Goal: Complete application form

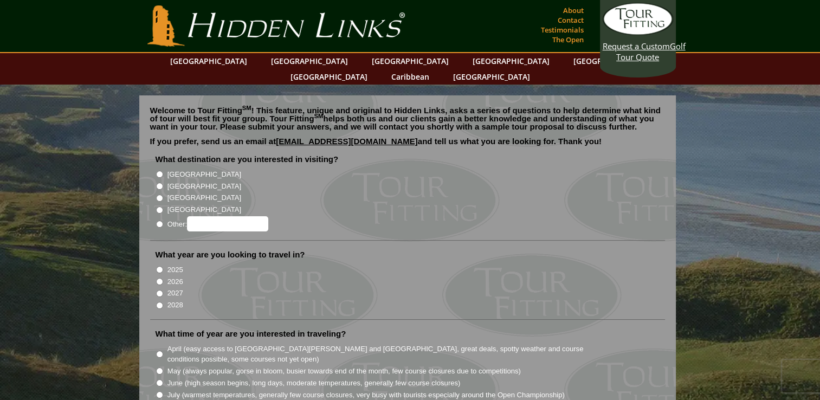
click at [160, 183] on input "[GEOGRAPHIC_DATA]" at bounding box center [159, 186] width 7 height 7
radio input "true"
click at [158, 278] on input "2026" at bounding box center [159, 281] width 7 height 7
radio input "true"
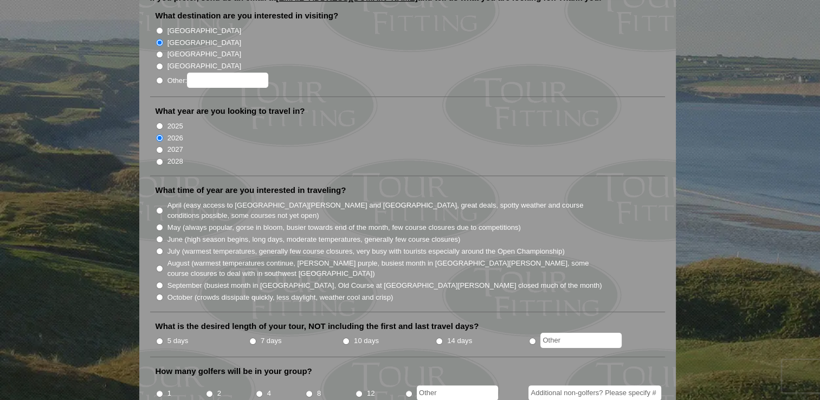
scroll to position [163, 0]
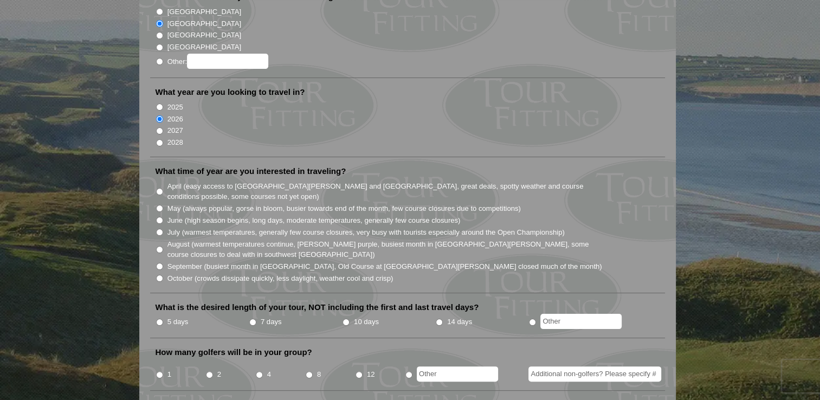
click at [159, 275] on input "October (crowds dissipate quickly, less daylight, weather cool and crisp)" at bounding box center [159, 278] width 7 height 7
radio input "true"
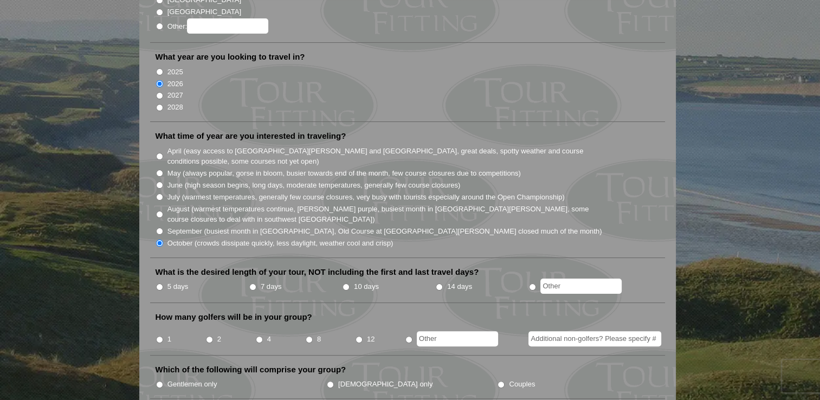
scroll to position [217, 0]
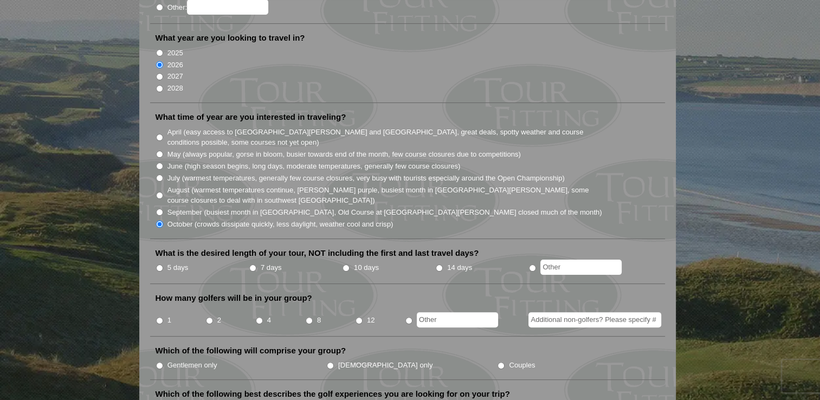
radio input "true"
click at [581, 260] on input "text" at bounding box center [580, 267] width 81 height 15
type input "2"
click at [258, 317] on input "4" at bounding box center [259, 320] width 7 height 7
radio input "true"
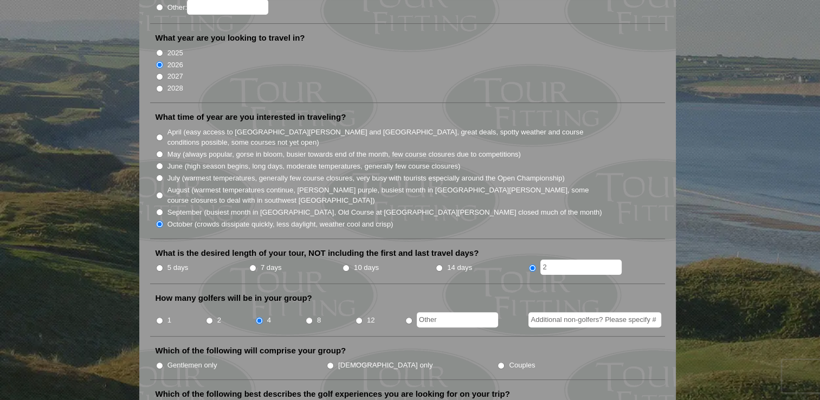
radio input "true"
click at [432, 312] on input "text" at bounding box center [457, 319] width 81 height 15
type input "3"
click at [585, 312] on input "Additional non-golfers? Please specify #" at bounding box center [595, 319] width 133 height 15
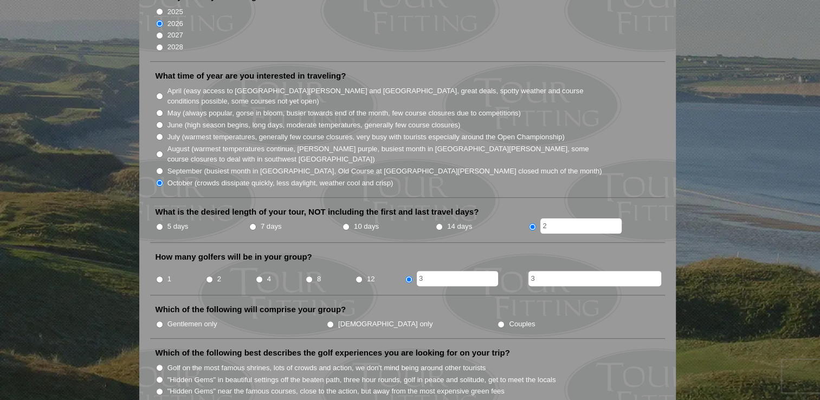
scroll to position [325, 0]
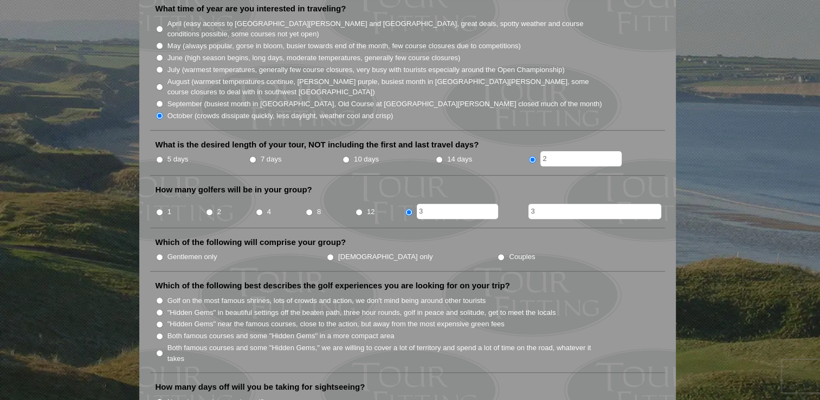
type input "3"
click at [498, 254] on input "Couples" at bounding box center [501, 257] width 7 height 7
radio input "true"
click at [347, 156] on input "10 days" at bounding box center [346, 159] width 7 height 7
radio input "true"
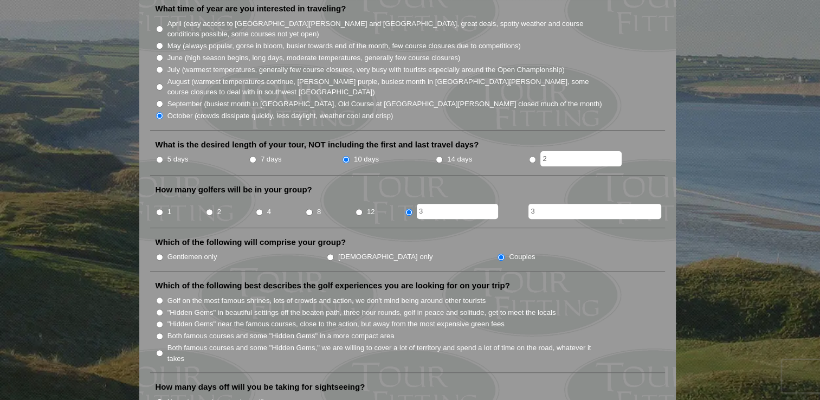
radio input "true"
click at [551, 151] on input "2" at bounding box center [580, 158] width 81 height 15
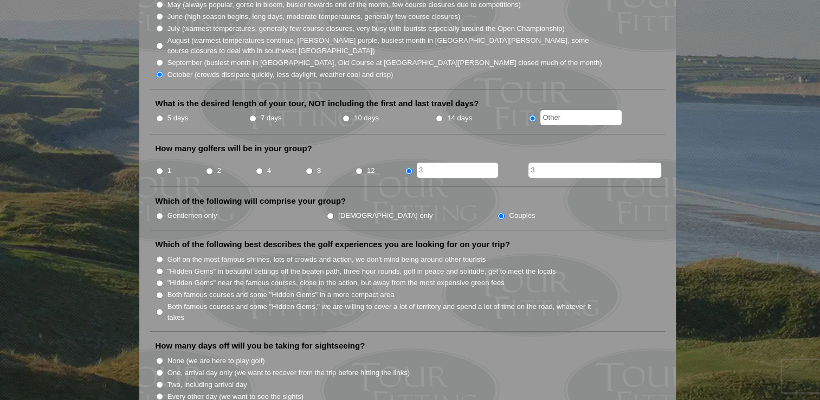
scroll to position [488, 0]
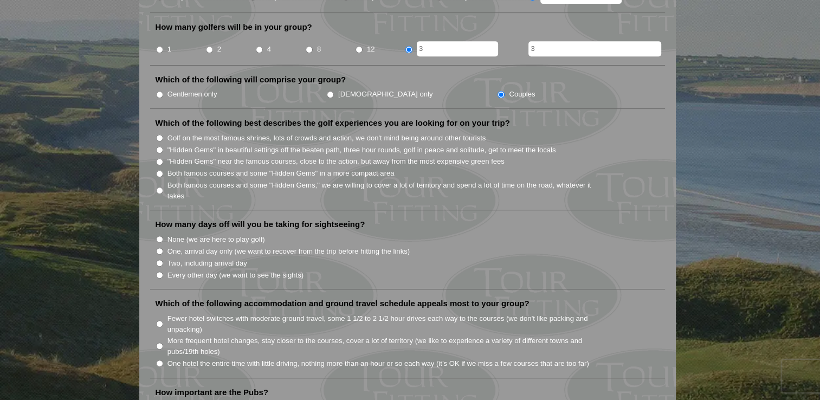
click at [158, 134] on input "Golf on the most famous shrines, lots of crowds and action, we don't mind being…" at bounding box center [159, 137] width 7 height 7
radio input "true"
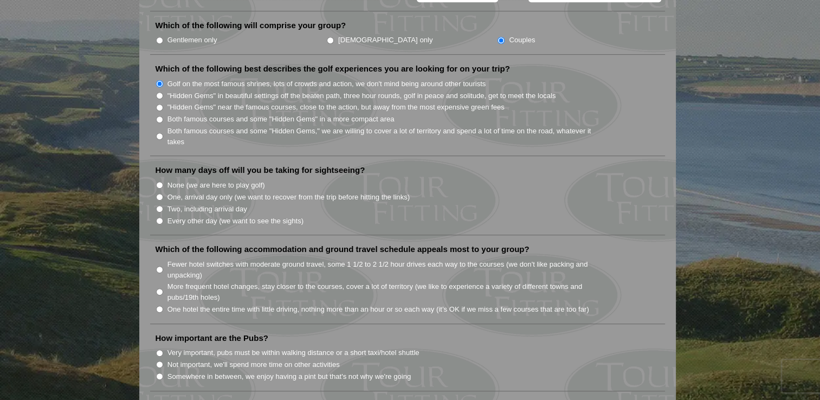
click at [160, 217] on input "Every other day (we want to see the sights)" at bounding box center [159, 220] width 7 height 7
radio input "true"
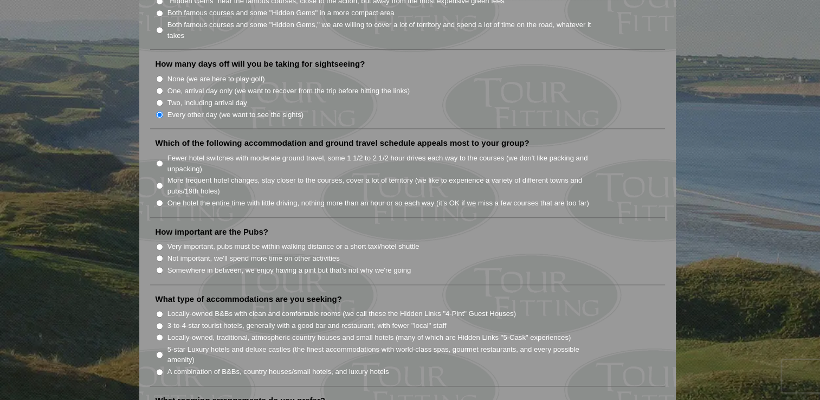
scroll to position [651, 0]
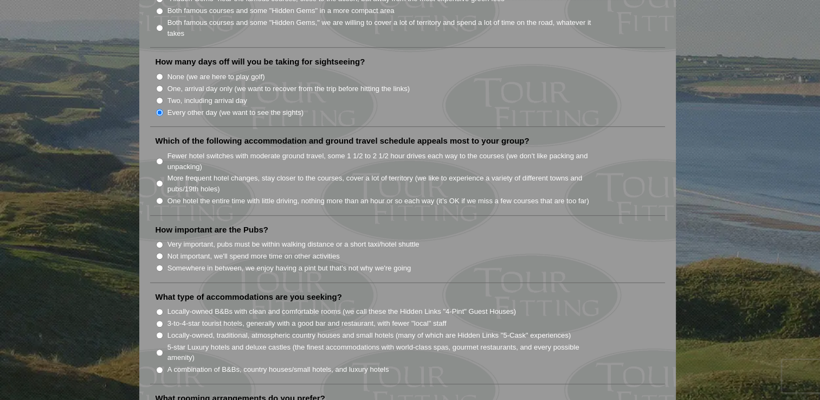
click at [160, 180] on input "More frequent hotel changes, stay closer to the courses, cover a lot of territo…" at bounding box center [159, 183] width 7 height 7
radio input "true"
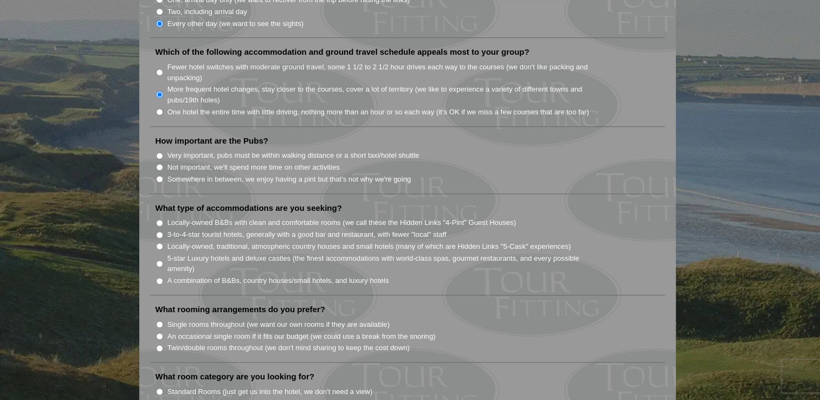
scroll to position [759, 0]
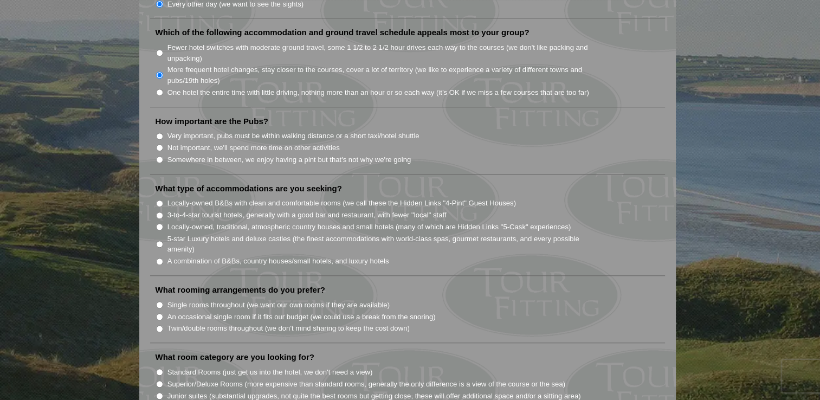
click at [159, 156] on input "Somewhere in between, we enjoy having a pint but that's not why we're going" at bounding box center [159, 159] width 7 height 7
radio input "true"
click at [160, 212] on input "3-to-4-star tourist hotels, generally with a good bar and restaurant, with fewe…" at bounding box center [159, 215] width 7 height 7
radio input "true"
click at [159, 200] on input "Locally-owned B&Bs with clean and comfortable rooms (we call these the Hidden L…" at bounding box center [159, 203] width 7 height 7
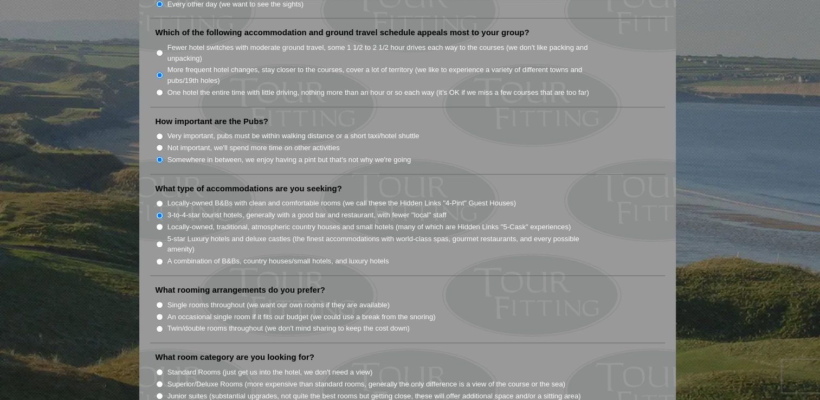
radio input "true"
click at [158, 258] on input "A combination of B&Bs, country houses/small hotels, and luxury hotels" at bounding box center [159, 261] width 7 height 7
radio input "true"
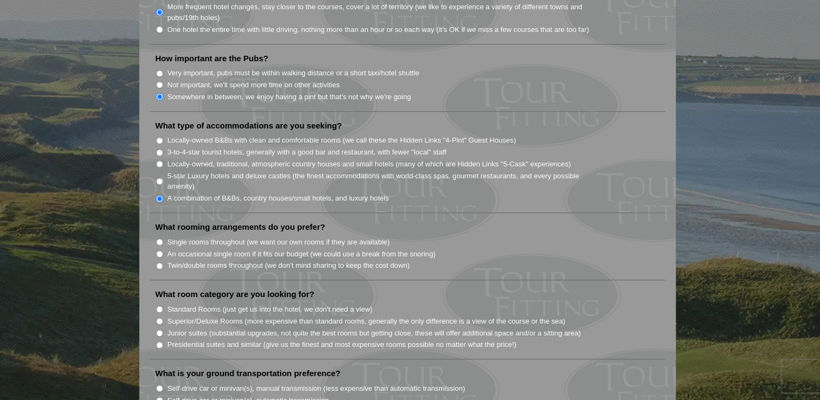
scroll to position [867, 0]
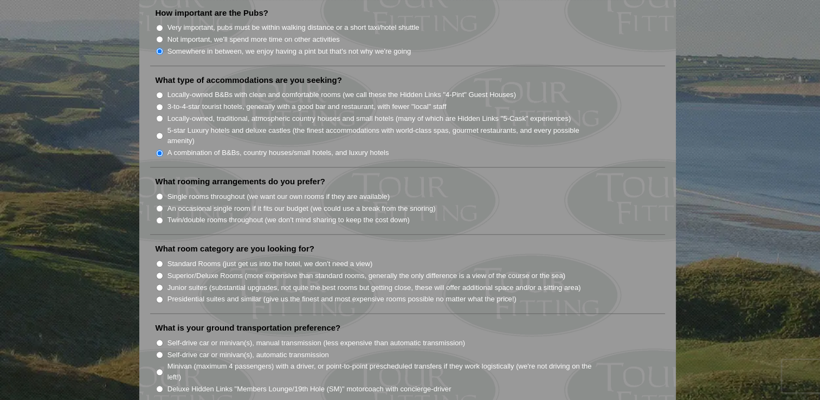
click at [160, 217] on input "Twin/double rooms throughout (we don't mind sharing to keep the cost down)" at bounding box center [159, 220] width 7 height 7
radio input "true"
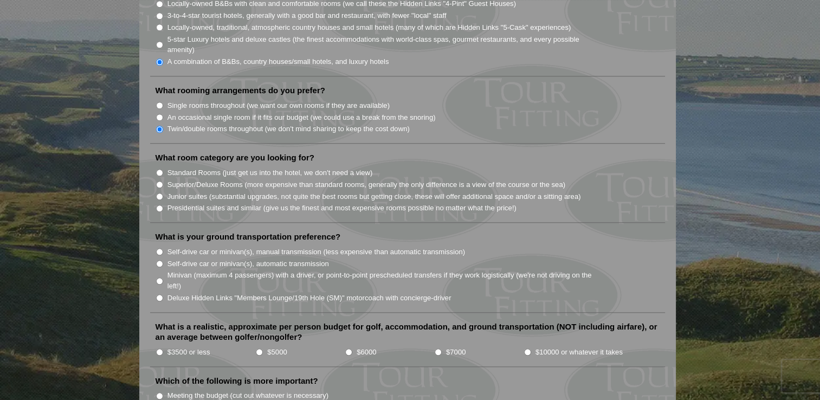
scroll to position [976, 0]
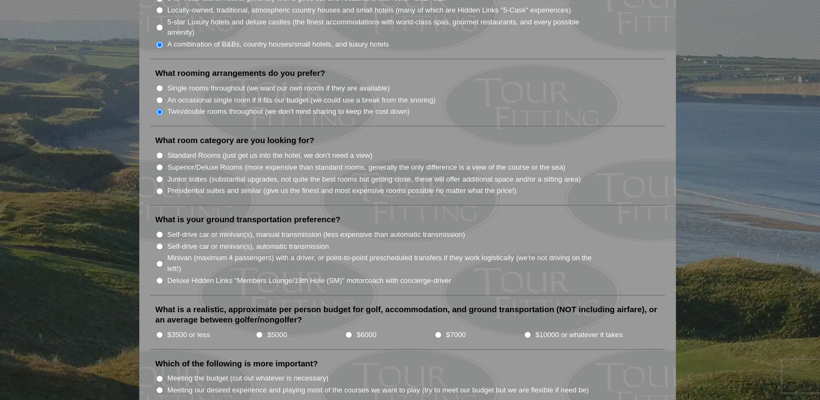
click at [158, 164] on input "Superior/Deluxe Rooms (more expensive than standard rooms, generally the only d…" at bounding box center [159, 167] width 7 height 7
radio input "true"
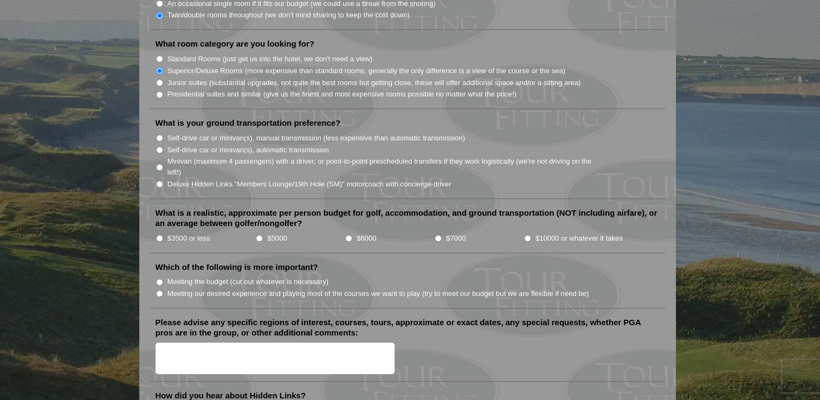
scroll to position [1084, 0]
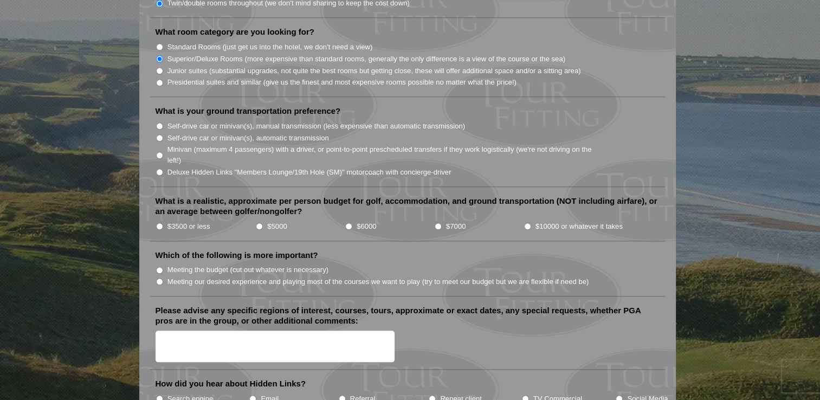
click at [158, 134] on input "Self-drive car or minivan(s), automatic transmission" at bounding box center [159, 137] width 7 height 7
radio input "true"
click at [260, 223] on input "$5000" at bounding box center [259, 226] width 7 height 7
radio input "true"
click at [350, 223] on input "$6000" at bounding box center [348, 226] width 7 height 7
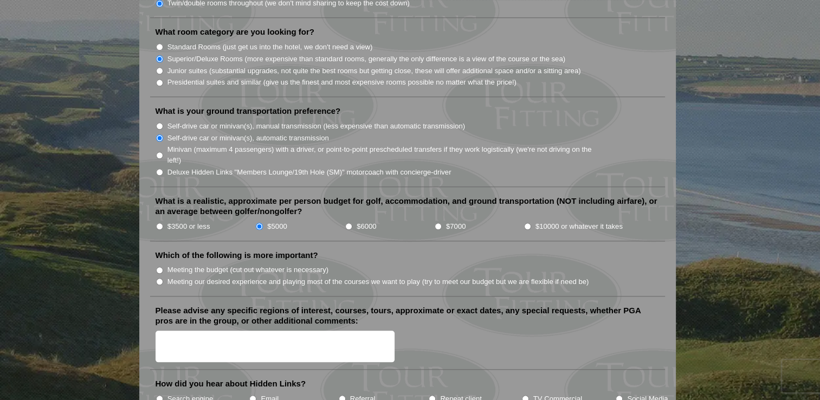
radio input "true"
click at [260, 223] on input "$5000" at bounding box center [259, 226] width 7 height 7
radio input "true"
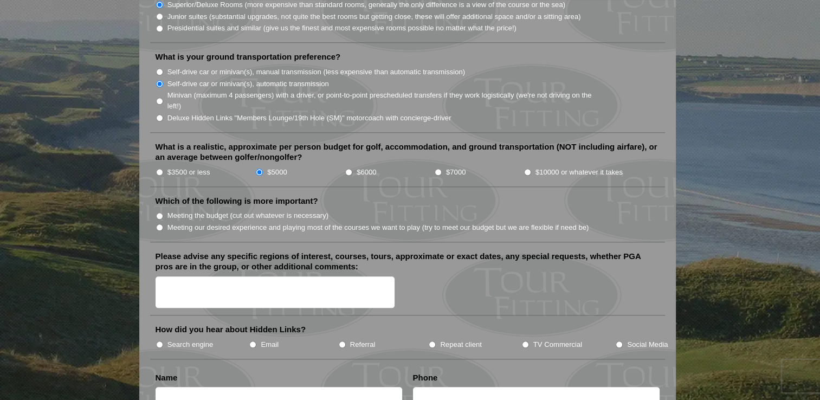
click at [159, 213] on input "Meeting the budget (cut out whatever is necessary)" at bounding box center [159, 216] width 7 height 7
radio input "true"
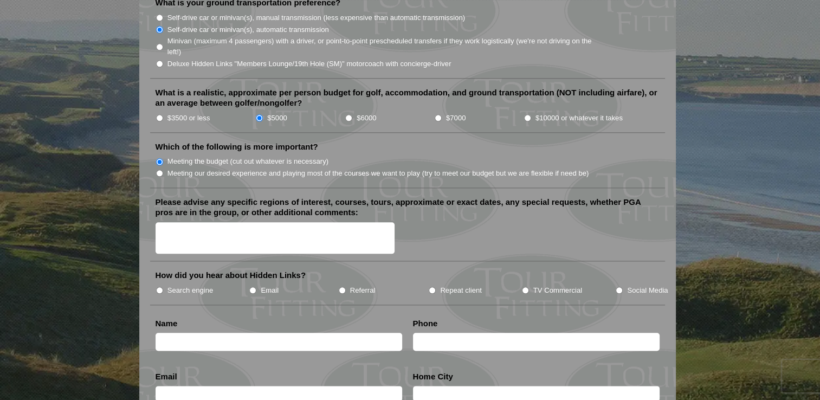
scroll to position [1247, 0]
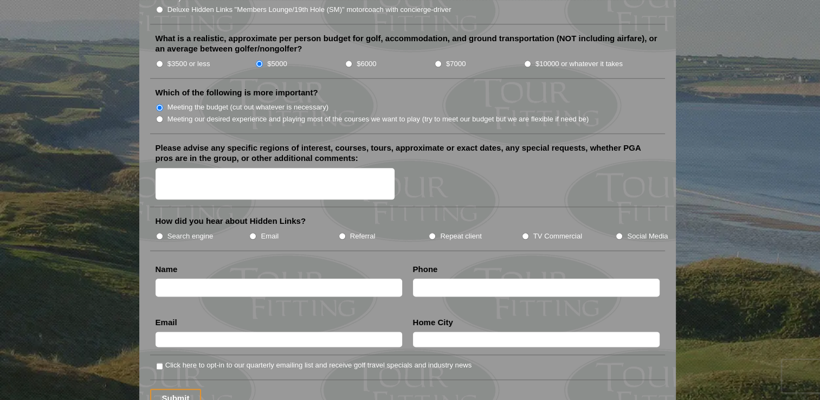
click at [159, 233] on input "Search engine" at bounding box center [159, 236] width 7 height 7
radio input "true"
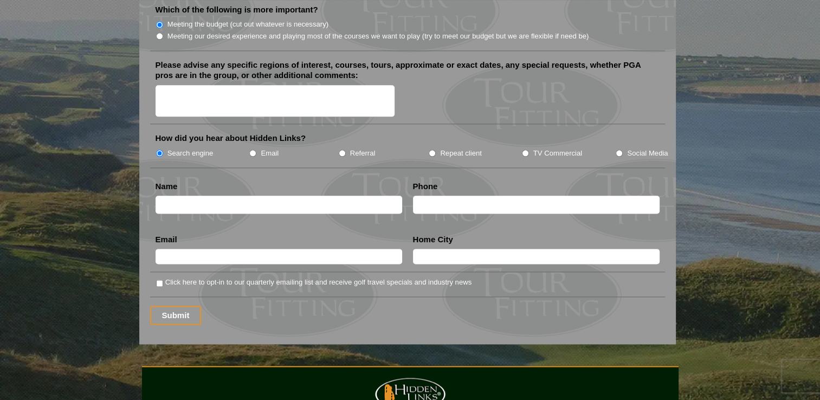
scroll to position [1355, 0]
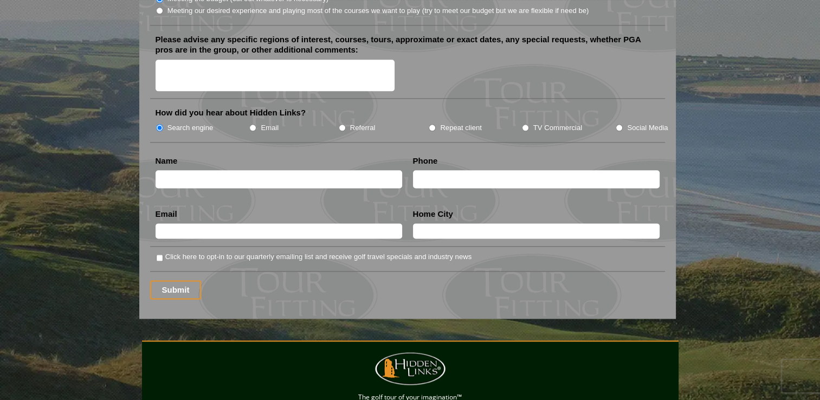
click at [192, 170] on input "text" at bounding box center [279, 179] width 247 height 18
type input "[PERSON_NAME]"
radio input "true"
type input "8014980686"
type input "[EMAIL_ADDRESS][DOMAIN_NAME]"
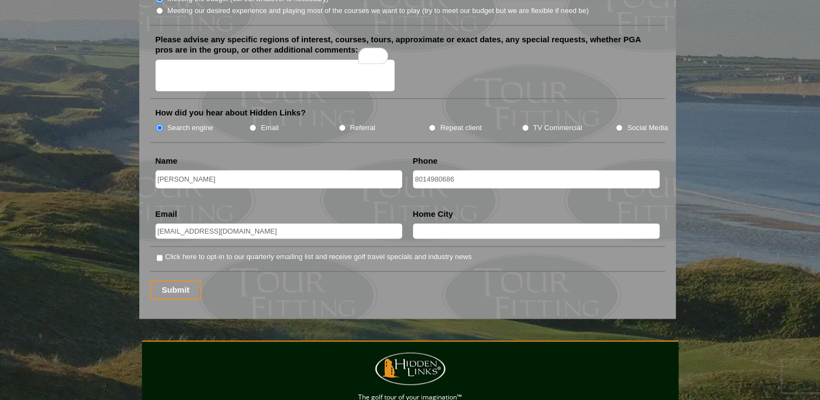
click at [440, 223] on input "text" at bounding box center [536, 230] width 247 height 15
type input "[PERSON_NAME] West"
click at [165, 280] on input "Submit" at bounding box center [176, 289] width 52 height 19
